Goal: Task Accomplishment & Management: Use online tool/utility

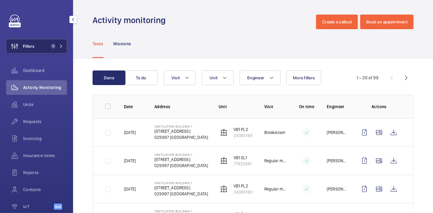
click at [25, 52] on span "Filters" at bounding box center [20, 46] width 28 height 15
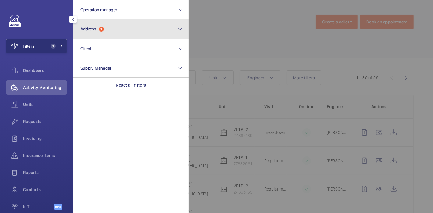
click at [96, 35] on button "Address 1" at bounding box center [131, 28] width 116 height 19
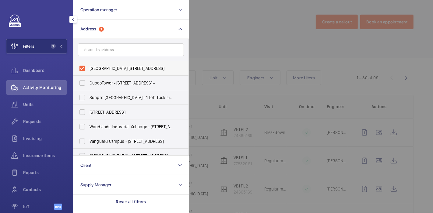
click at [93, 69] on span "[GEOGRAPHIC_DATA] [STREET_ADDRESS]" at bounding box center [132, 68] width 84 height 6
click at [88, 69] on input "[GEOGRAPHIC_DATA] [STREET_ADDRESS]" at bounding box center [82, 68] width 12 height 12
checkbox input "false"
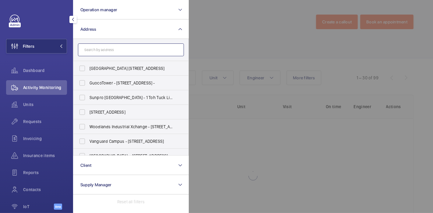
click at [109, 50] on input "text" at bounding box center [131, 50] width 106 height 13
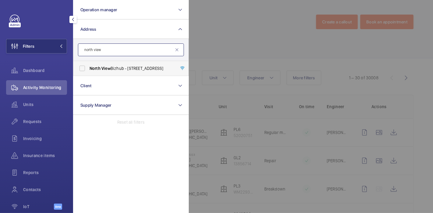
type input "north view"
click at [112, 71] on span "North View Bizhub - [STREET_ADDRESS]" at bounding box center [132, 68] width 84 height 6
click at [88, 71] on input "North View Bizhub - [STREET_ADDRESS]" at bounding box center [82, 68] width 12 height 12
checkbox input "true"
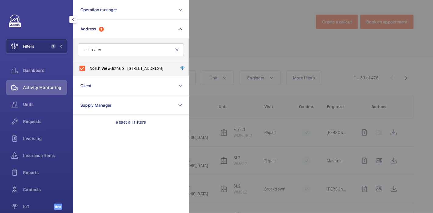
click at [37, 85] on span "Activity Monitoring" at bounding box center [45, 88] width 44 height 6
click at [224, 22] on div at bounding box center [405, 106] width 433 height 213
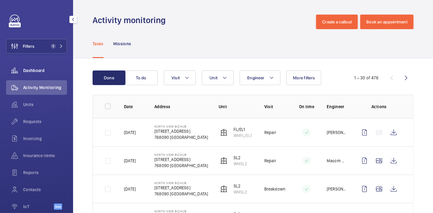
click at [37, 75] on div "Dashboard" at bounding box center [36, 70] width 61 height 15
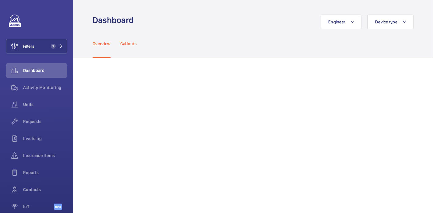
click at [129, 49] on div "Callouts" at bounding box center [128, 43] width 17 height 29
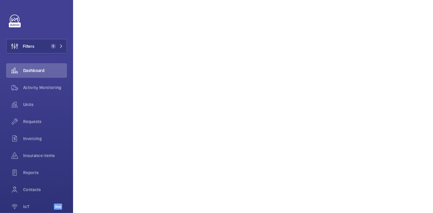
scroll to position [340, 0]
